Goal: Task Accomplishment & Management: Manage account settings

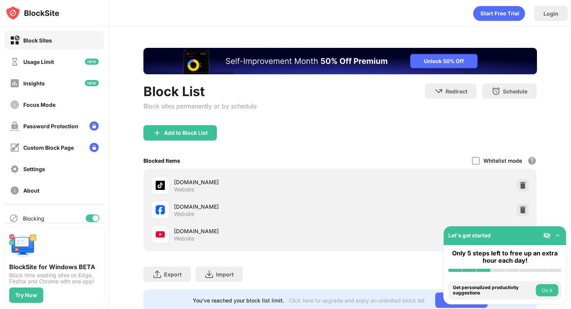
click at [549, 234] on img at bounding box center [547, 236] width 8 height 8
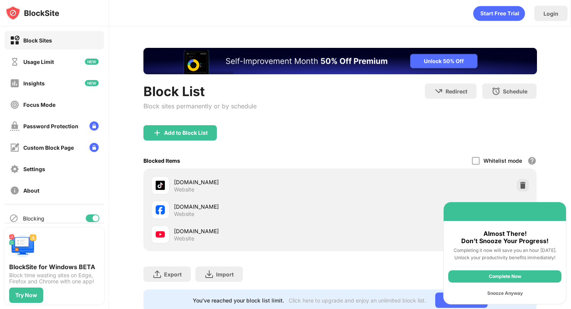
click at [524, 277] on div "Complete Now" at bounding box center [505, 276] width 113 height 12
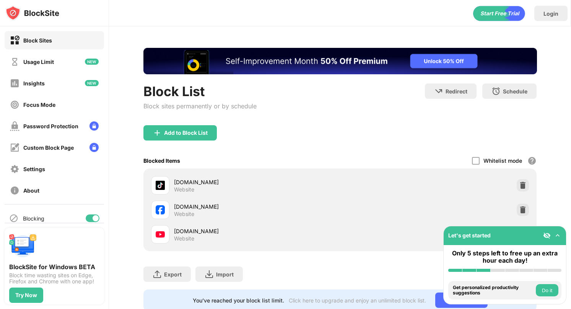
click at [547, 292] on button "Do it" at bounding box center [547, 290] width 23 height 12
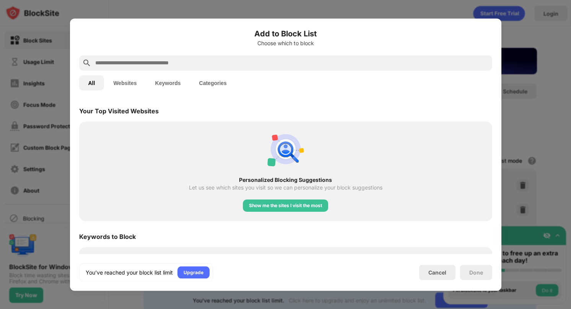
scroll to position [266, 0]
click at [429, 273] on div "Cancel" at bounding box center [438, 272] width 18 height 7
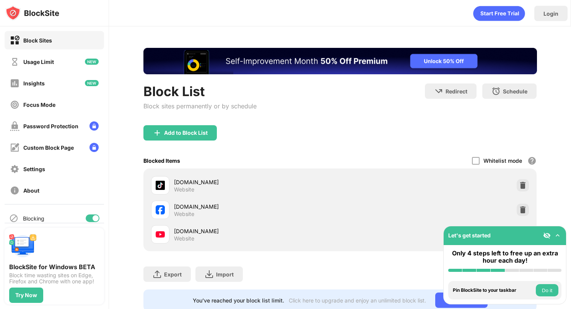
scroll to position [23, 0]
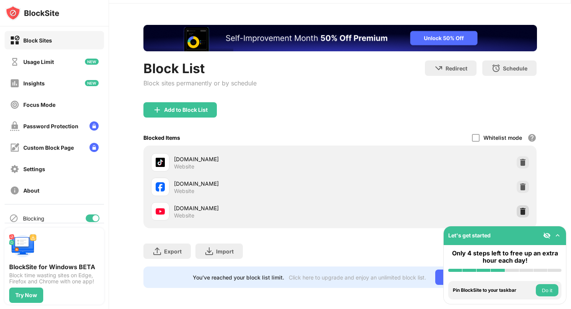
click at [525, 213] on img at bounding box center [523, 211] width 8 height 8
